Goal: Task Accomplishment & Management: Manage account settings

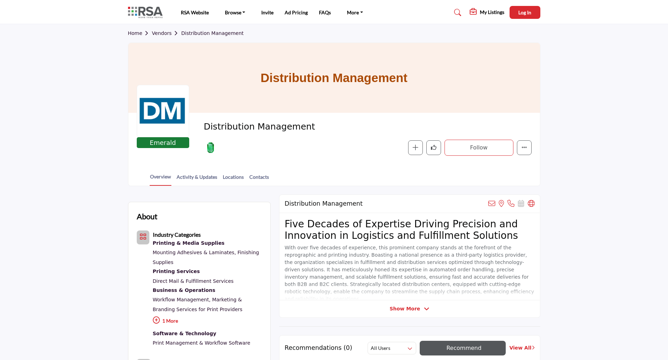
drag, startPoint x: 156, startPoint y: 33, endPoint x: 165, endPoint y: 35, distance: 9.1
click at [156, 33] on link "Vendors" at bounding box center [166, 33] width 29 height 6
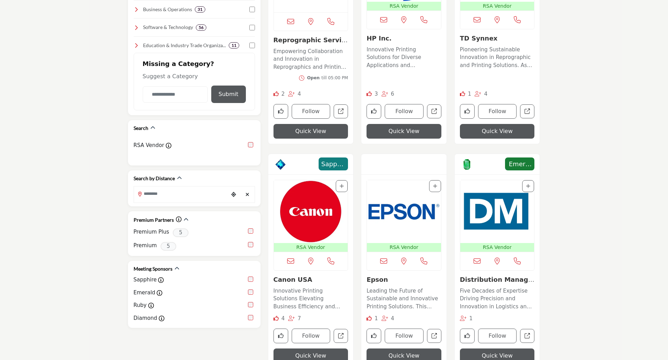
scroll to position [315, 0]
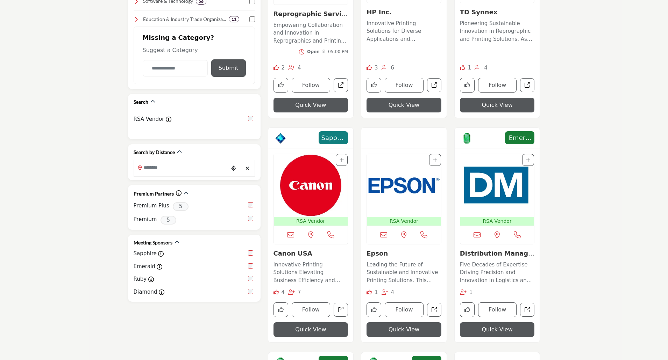
click at [487, 185] on img "Open Listing in new tab" at bounding box center [497, 185] width 74 height 63
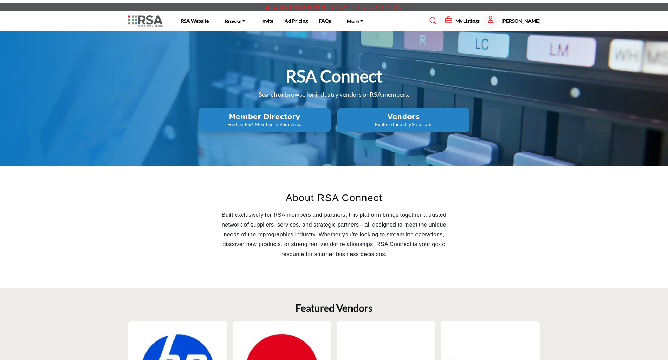
click at [479, 21] on h5 "My Listings" at bounding box center [467, 21] width 24 height 6
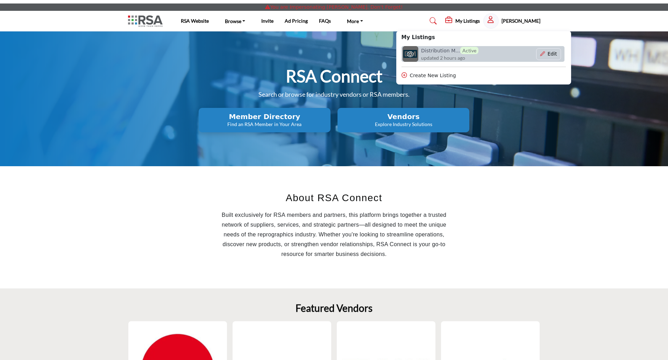
click at [440, 51] on h6 "Distribution M... Active" at bounding box center [449, 50] width 57 height 7
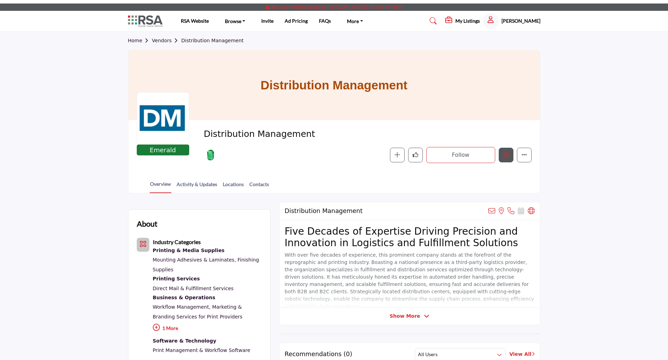
click at [505, 154] on icon "Edit company" at bounding box center [506, 155] width 6 height 6
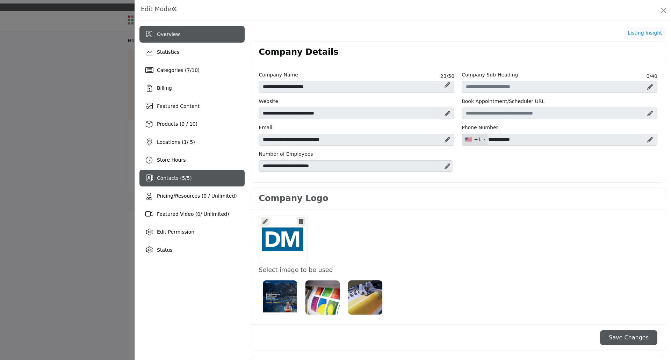
click at [182, 181] on span "5" at bounding box center [183, 179] width 3 height 6
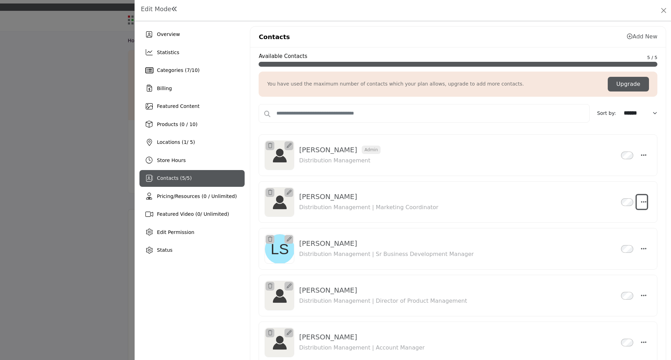
click at [641, 203] on icon "Select Droddown options" at bounding box center [644, 202] width 6 height 6
click at [597, 238] on link "Edit Contact" at bounding box center [610, 235] width 68 height 13
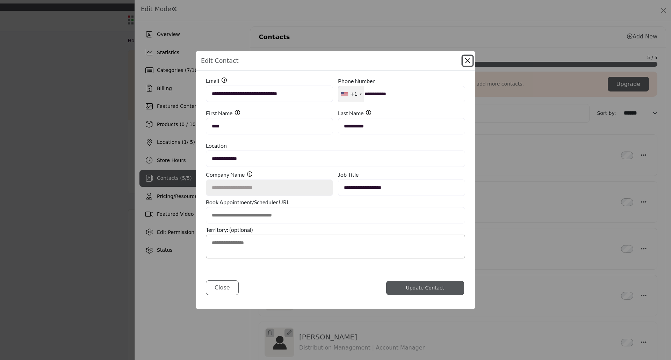
click at [467, 59] on button "Close Modal" at bounding box center [468, 61] width 10 height 10
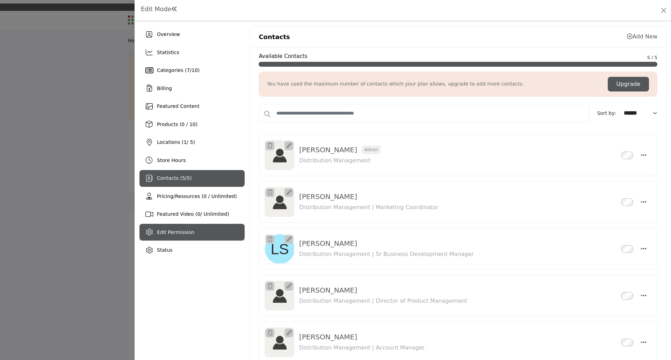
click at [183, 235] on span "Edit Permission" at bounding box center [175, 233] width 37 height 6
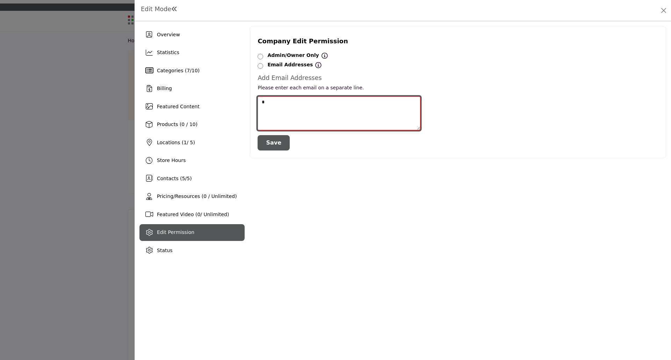
click at [289, 101] on textarea at bounding box center [339, 114] width 163 height 34
paste textarea "**********"
type textarea "**********"
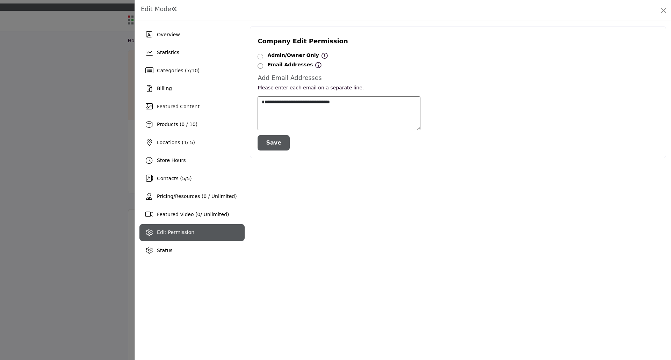
drag, startPoint x: 274, startPoint y: 141, endPoint x: 466, endPoint y: 128, distance: 192.4
click at [276, 140] on button "Save" at bounding box center [274, 142] width 32 height 15
click at [274, 141] on button "Save" at bounding box center [274, 142] width 32 height 15
click at [182, 179] on span "5" at bounding box center [183, 179] width 3 height 6
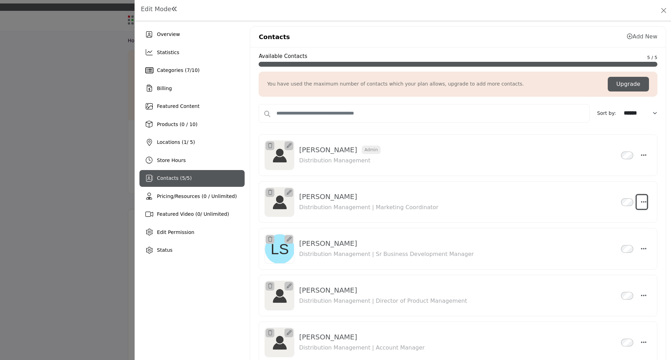
click at [643, 205] on icon "Select Droddown options" at bounding box center [644, 202] width 6 height 6
drag, startPoint x: 617, startPoint y: 237, endPoint x: 613, endPoint y: 236, distance: 3.8
click at [617, 237] on link "Edit Contact" at bounding box center [610, 235] width 68 height 13
type input "**********"
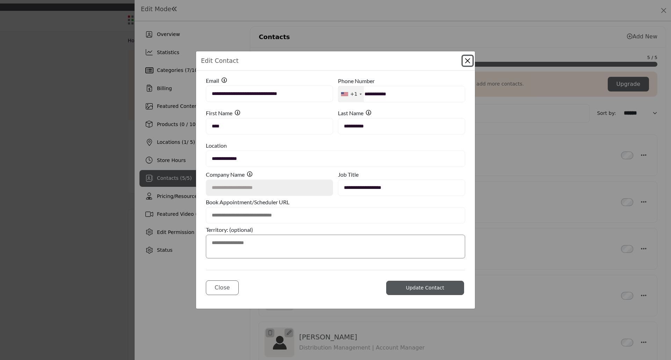
click at [469, 63] on button "Close Modal" at bounding box center [468, 61] width 10 height 10
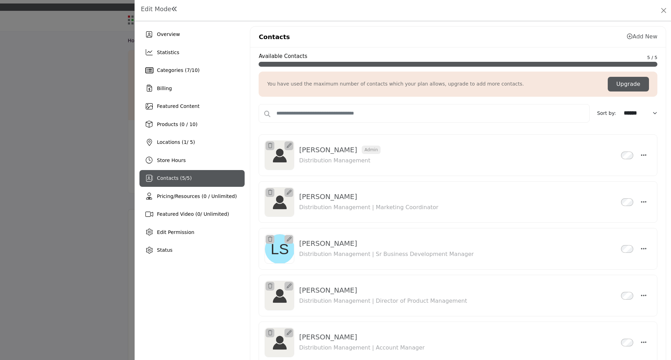
click at [627, 37] on icon at bounding box center [630, 37] width 6 height 6
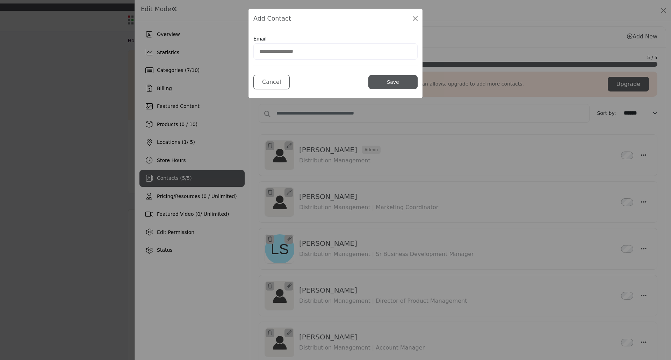
click at [297, 53] on input "email" at bounding box center [336, 51] width 164 height 16
paste input "**********"
type input "**********"
click at [383, 85] on button "Save" at bounding box center [393, 82] width 49 height 14
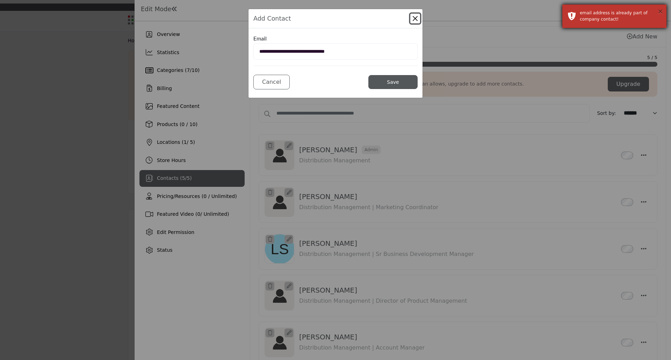
click at [660, 10] on button "×" at bounding box center [661, 11] width 6 height 7
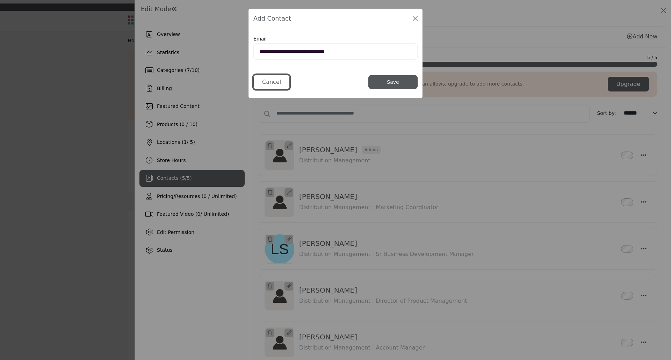
drag, startPoint x: 277, startPoint y: 83, endPoint x: 360, endPoint y: 80, distance: 83.3
click at [277, 83] on button "Cancel" at bounding box center [272, 82] width 36 height 15
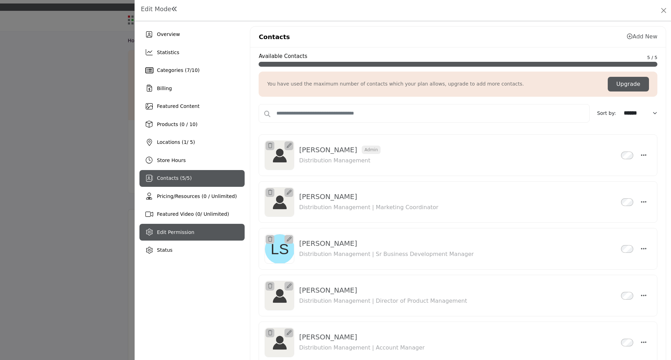
click at [165, 228] on div "Edit Permission" at bounding box center [192, 232] width 105 height 17
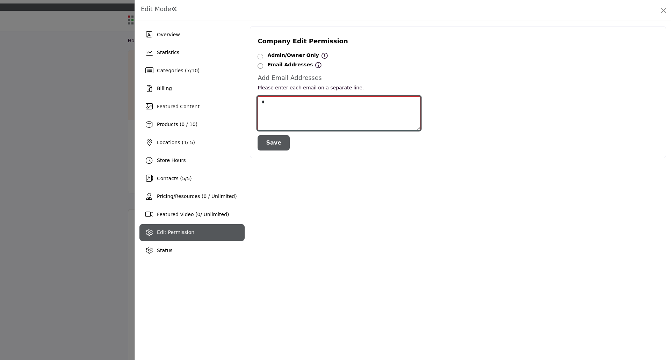
click at [283, 99] on textarea at bounding box center [339, 114] width 163 height 34
paste textarea "**********"
click at [263, 103] on textarea at bounding box center [339, 114] width 163 height 34
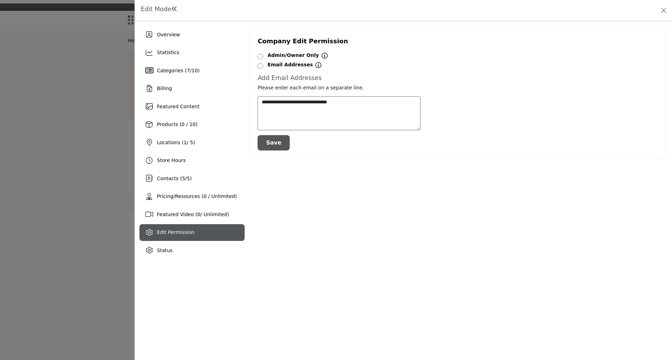
click at [270, 139] on button "Save" at bounding box center [274, 142] width 32 height 15
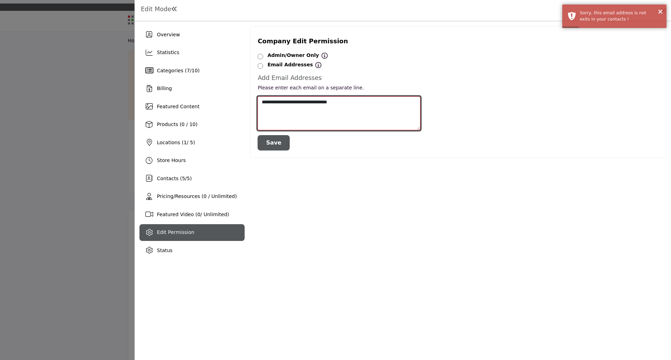
click at [379, 100] on textarea at bounding box center [339, 114] width 163 height 34
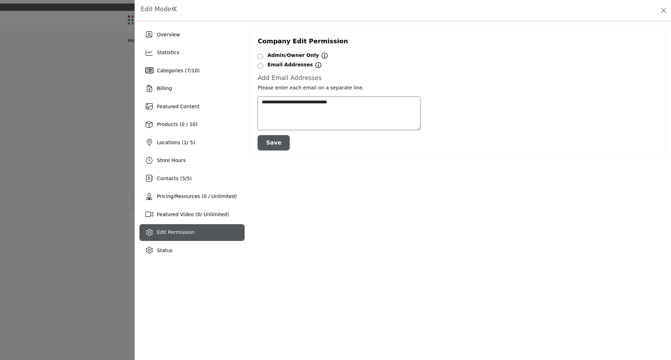
click at [279, 142] on button "Save" at bounding box center [274, 142] width 32 height 15
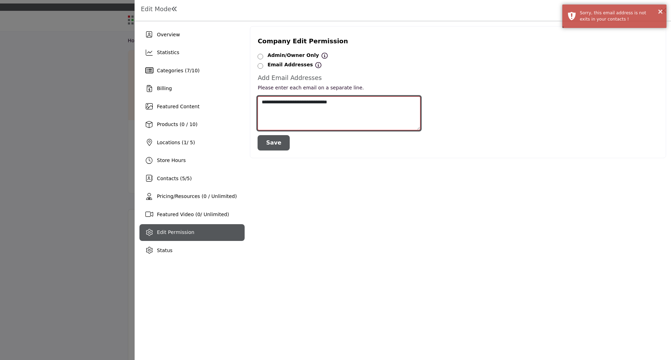
click at [277, 102] on textarea at bounding box center [339, 114] width 163 height 34
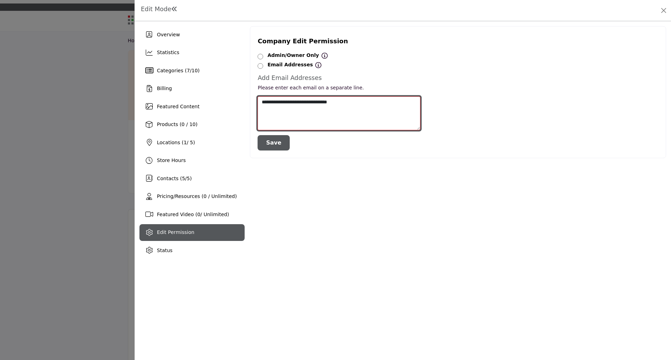
drag, startPoint x: 265, startPoint y: 103, endPoint x: 261, endPoint y: 103, distance: 3.8
click at [261, 103] on textarea at bounding box center [339, 114] width 163 height 34
type textarea "**********"
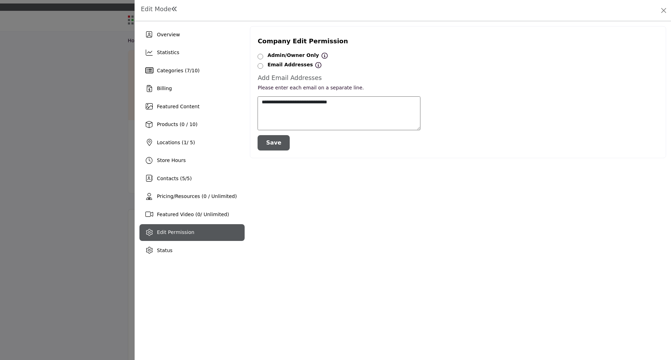
click at [281, 146] on button "Save" at bounding box center [274, 142] width 32 height 15
click at [59, 235] on div at bounding box center [335, 180] width 671 height 360
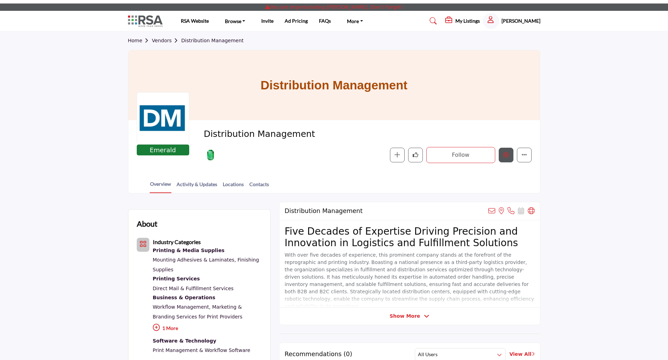
click at [506, 160] on button "Edit company" at bounding box center [506, 155] width 15 height 15
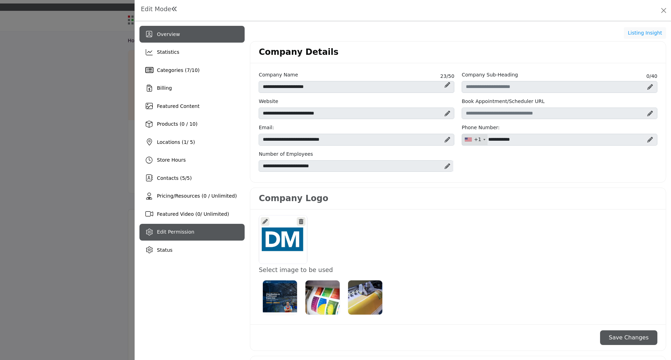
click at [170, 235] on span "Edit Permission" at bounding box center [175, 232] width 37 height 6
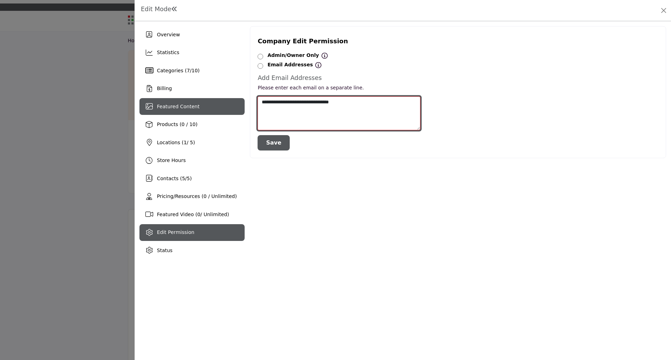
drag, startPoint x: 370, startPoint y: 101, endPoint x: 226, endPoint y: 108, distance: 144.2
click at [226, 108] on div "Overview Statistics Categories ( 7 / 10 ) Billing Featured Content Locations (" at bounding box center [403, 142] width 527 height 233
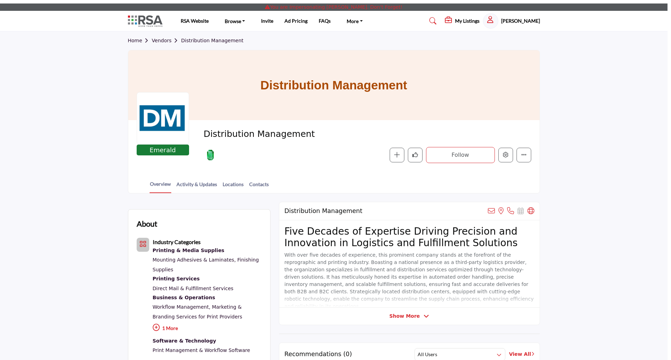
click at [82, 258] on div at bounding box center [335, 180] width 671 height 360
click at [513, 23] on h5 "[PERSON_NAME]" at bounding box center [520, 20] width 39 height 7
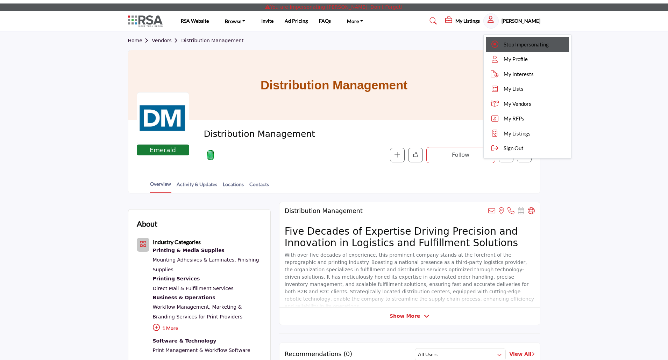
click at [536, 46] on span "Stop Impersonating" at bounding box center [526, 45] width 45 height 8
click at [556, 45] on section "Home Vendors Distribution Management Distribution Management Emerald Emerald Sp…" at bounding box center [334, 112] width 668 height 162
click at [524, 44] on div "Home Vendors Distribution Management" at bounding box center [334, 40] width 412 height 19
